Goal: Find specific page/section: Find specific page/section

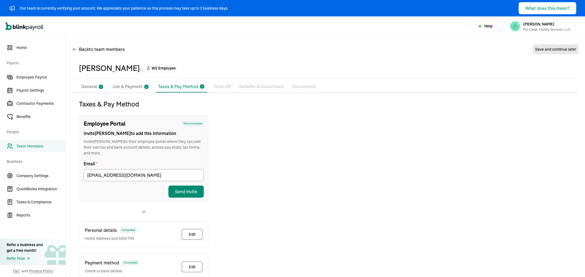
click at [33, 76] on span "Employee Payroll" at bounding box center [40, 78] width 49 height 6
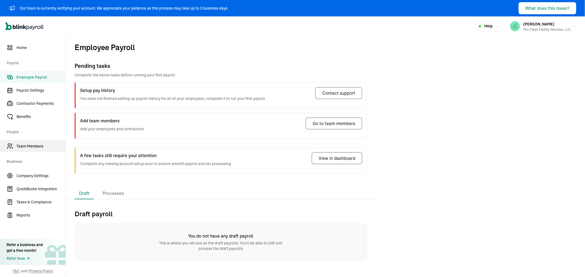
click at [31, 144] on span "Team Members" at bounding box center [40, 147] width 49 height 6
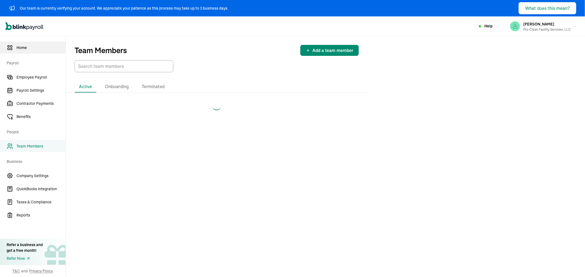
click at [31, 48] on span "Home" at bounding box center [40, 48] width 49 height 6
